Goal: Find specific page/section: Find specific page/section

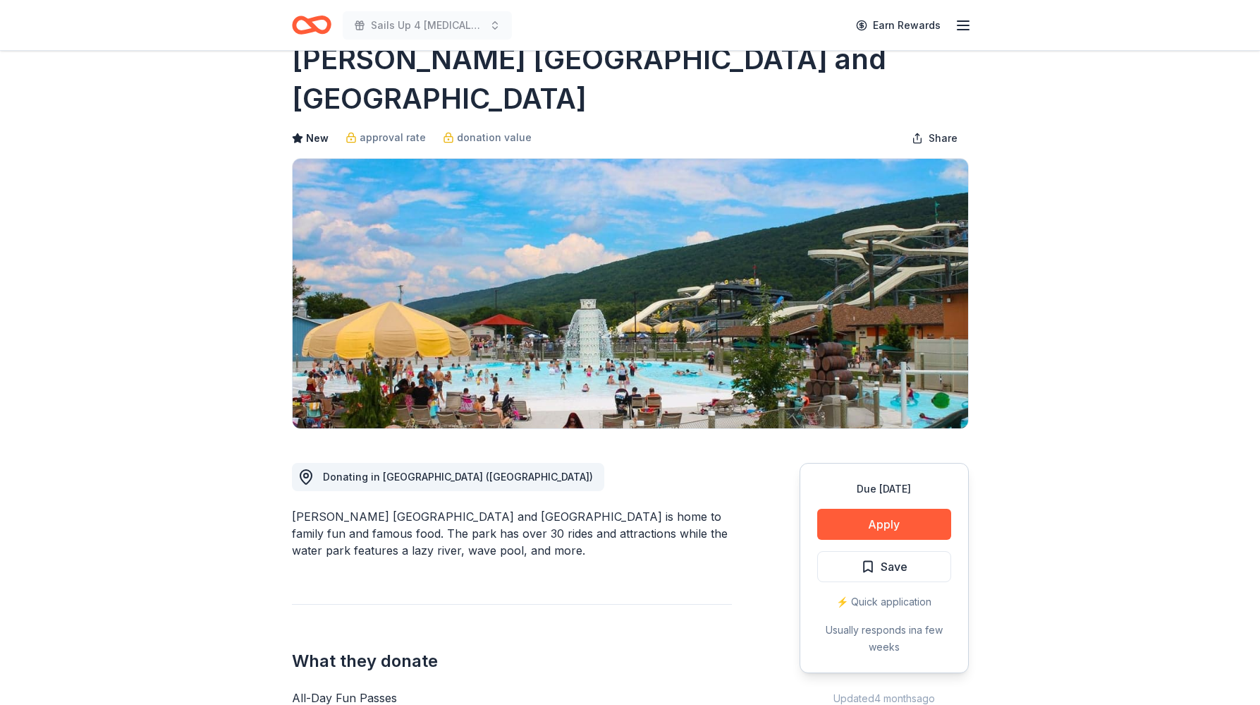
scroll to position [4, 0]
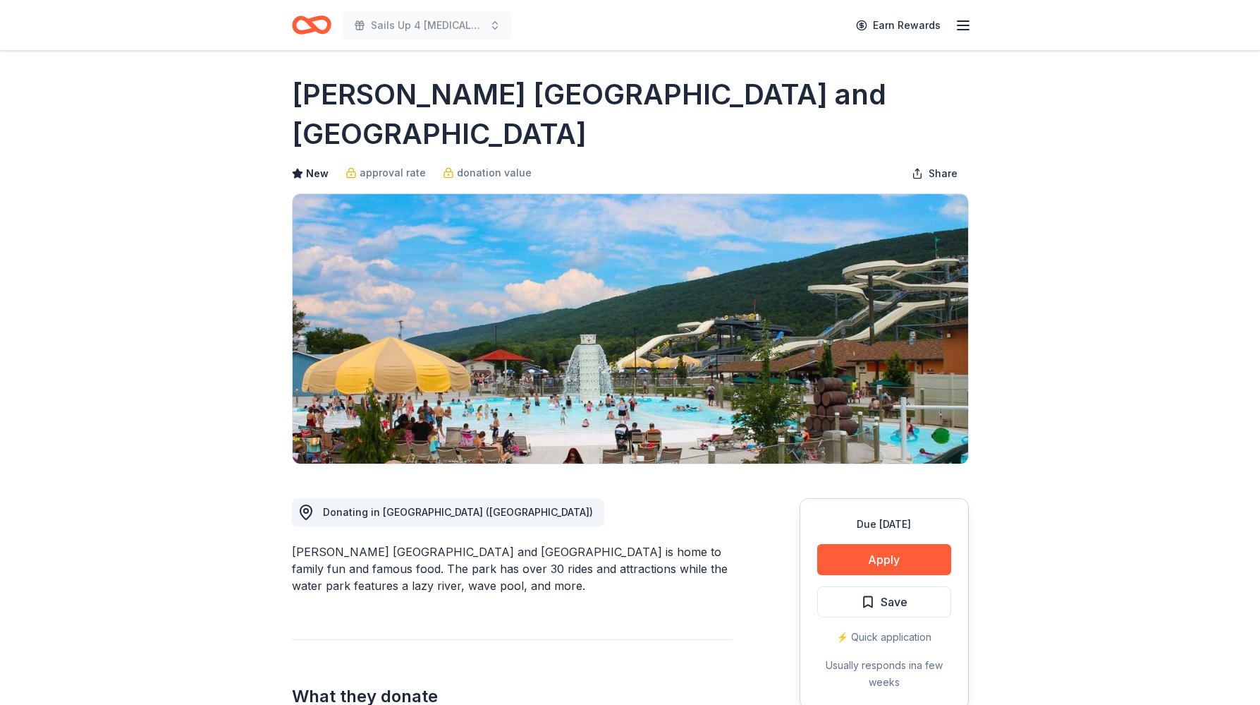
drag, startPoint x: 443, startPoint y: 135, endPoint x: 341, endPoint y: 121, distance: 102.4
click at [341, 121] on h1 "[PERSON_NAME] [GEOGRAPHIC_DATA] and [GEOGRAPHIC_DATA]" at bounding box center [630, 114] width 677 height 79
drag, startPoint x: 422, startPoint y: 130, endPoint x: 305, endPoint y: 107, distance: 118.7
click at [305, 107] on h1 "[PERSON_NAME] [GEOGRAPHIC_DATA] and [GEOGRAPHIC_DATA]" at bounding box center [630, 114] width 677 height 79
